Goal: Task Accomplishment & Management: Manage account settings

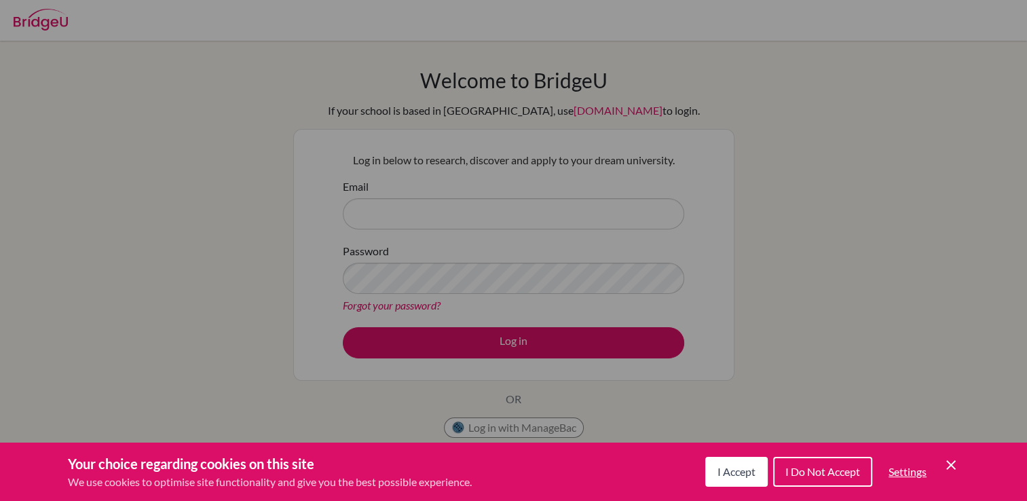
click at [728, 470] on span "I Accept" at bounding box center [736, 471] width 38 height 13
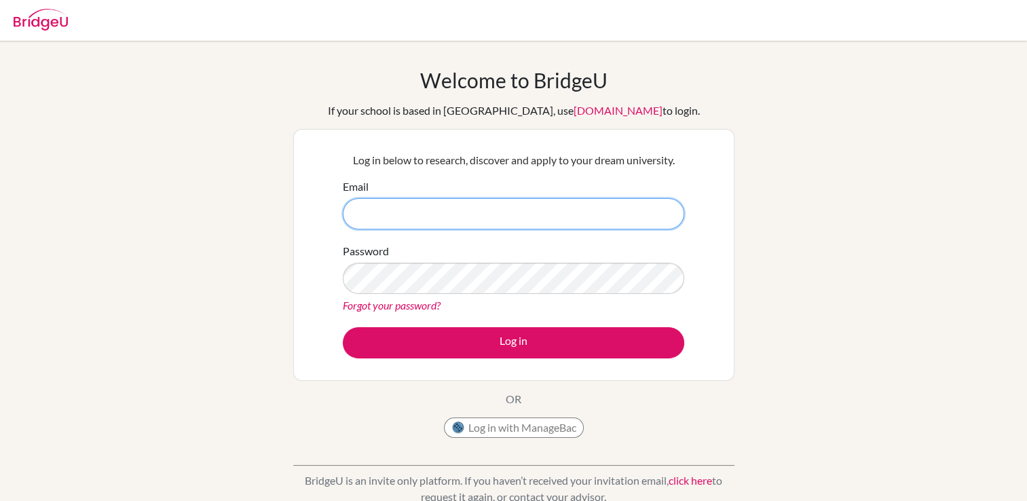
click at [503, 206] on input "Email" at bounding box center [513, 213] width 341 height 31
type input "[EMAIL_ADDRESS][DOMAIN_NAME]"
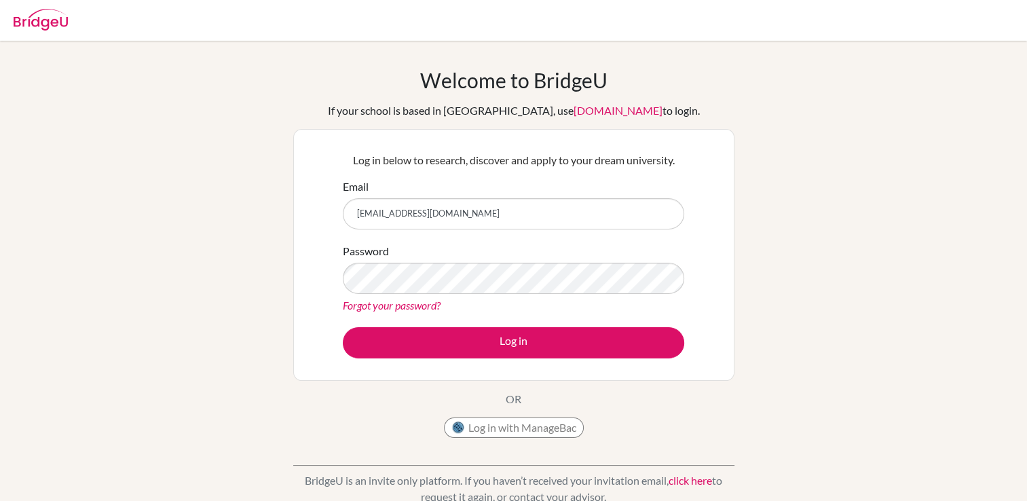
click at [411, 305] on link "Forgot your password?" at bounding box center [392, 305] width 98 height 13
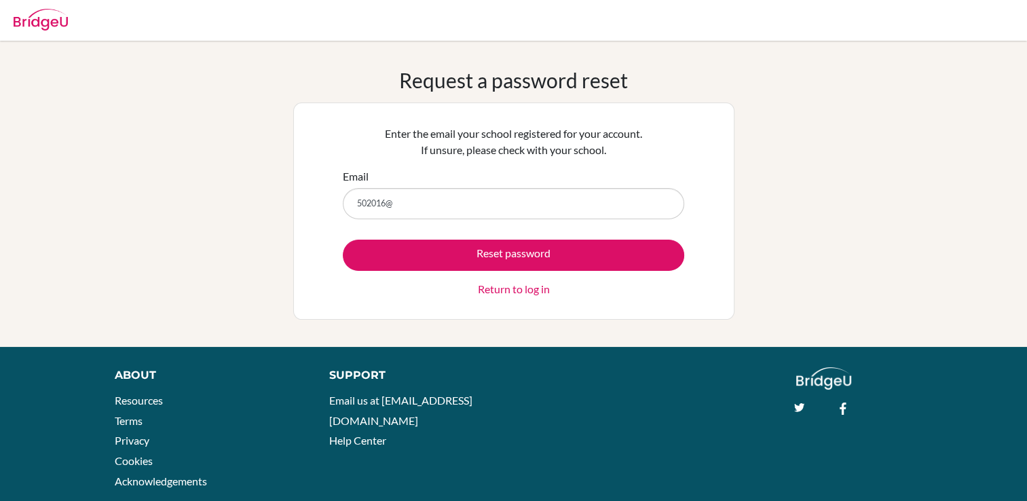
click at [356, 197] on input "502016@" at bounding box center [513, 203] width 341 height 31
type input "[EMAIL_ADDRESS][DOMAIN_NAME]"
click at [343, 240] on button "Reset password" at bounding box center [513, 255] width 341 height 31
